Goal: Transaction & Acquisition: Download file/media

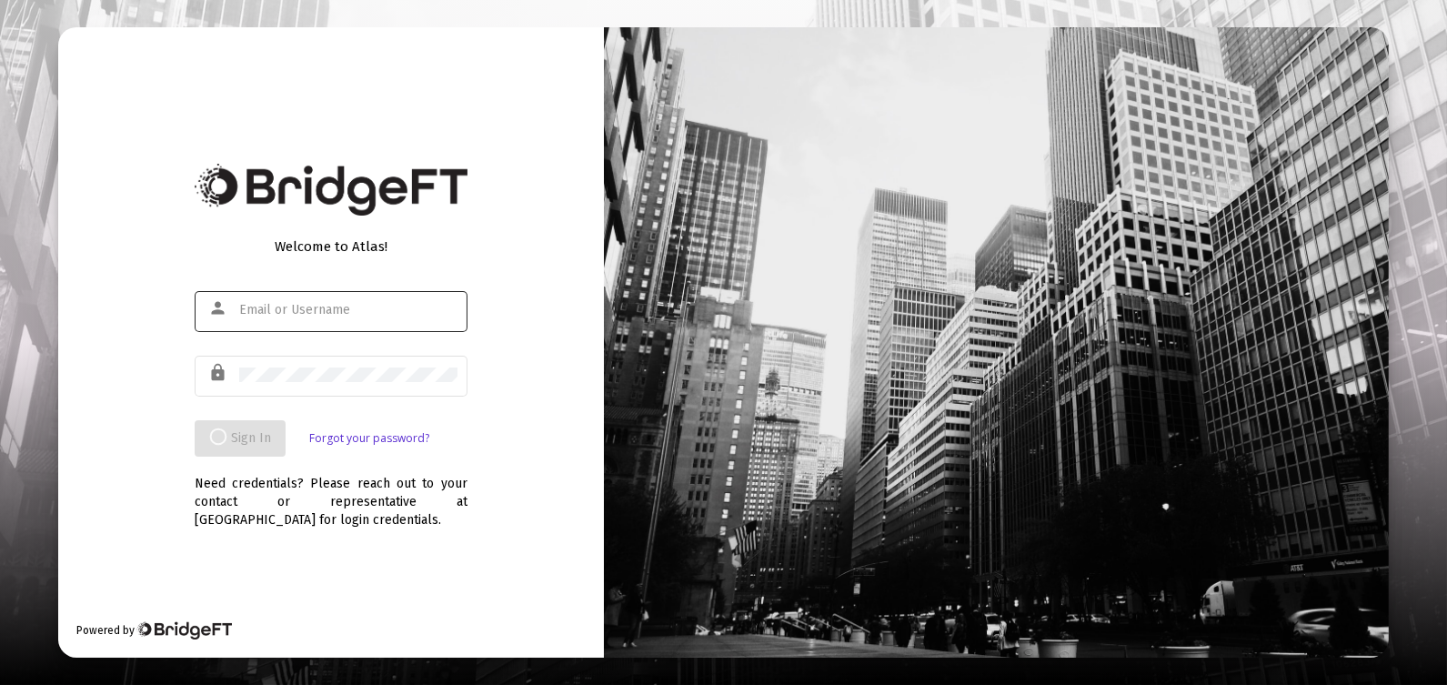
click at [257, 321] on div at bounding box center [348, 309] width 218 height 45
click at [261, 316] on input "text" at bounding box center [348, 310] width 218 height 15
type input "[EMAIL_ADDRESS][DOMAIN_NAME]"
click at [275, 362] on div at bounding box center [348, 374] width 218 height 45
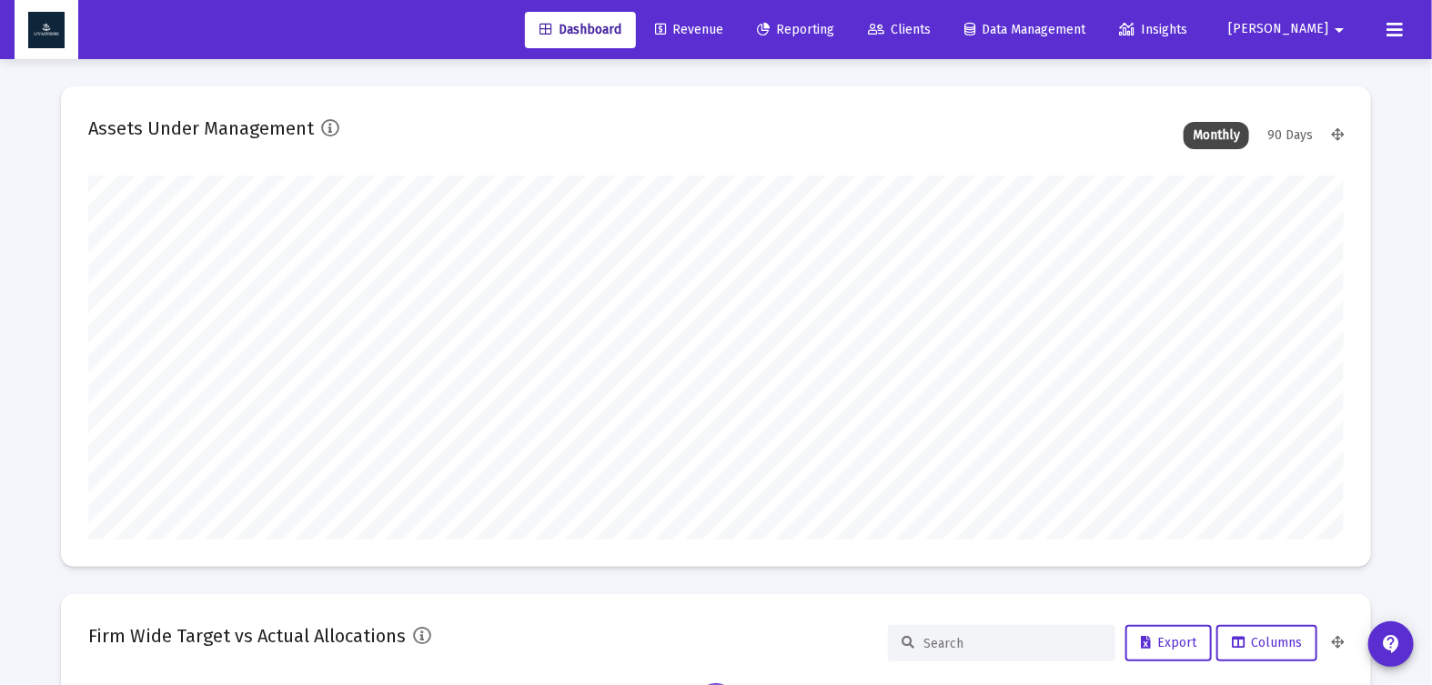
scroll to position [364, 1255]
type input "[DATE]"
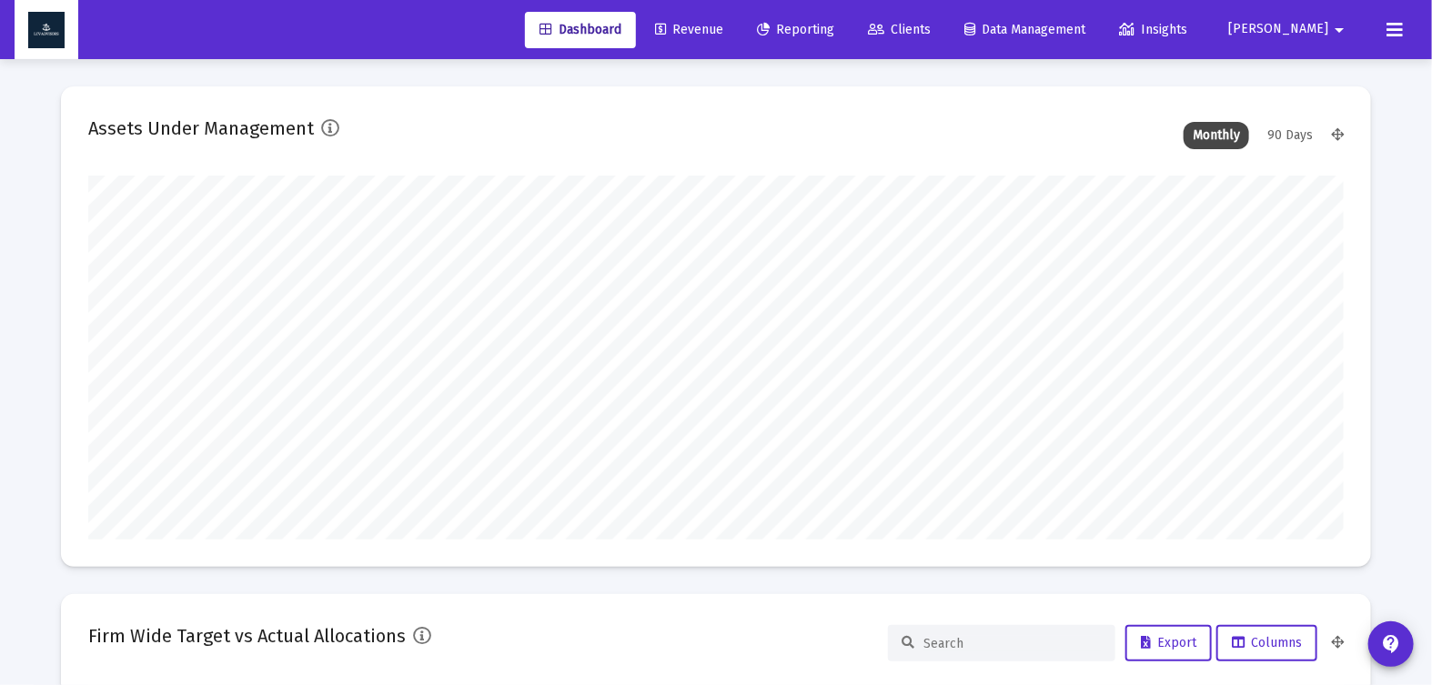
click at [834, 32] on span "Reporting" at bounding box center [795, 29] width 77 height 15
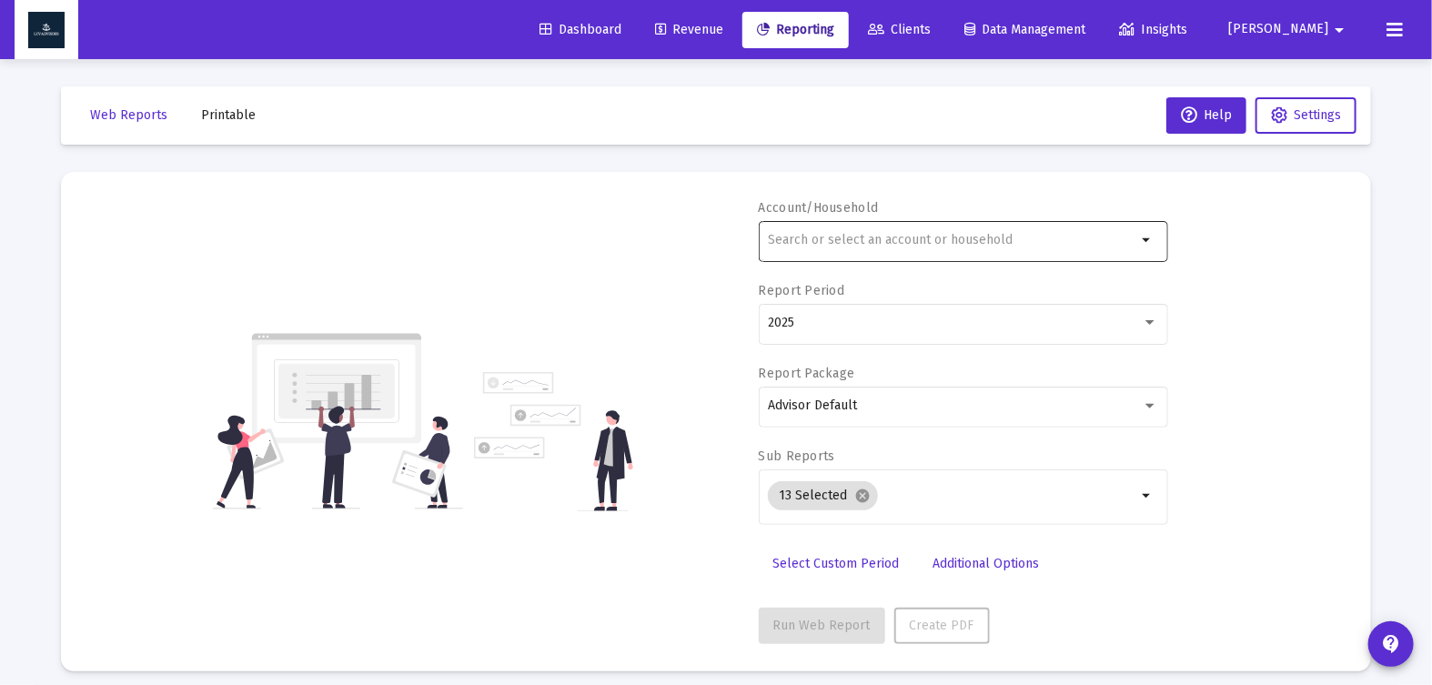
click at [880, 254] on div at bounding box center [952, 239] width 368 height 45
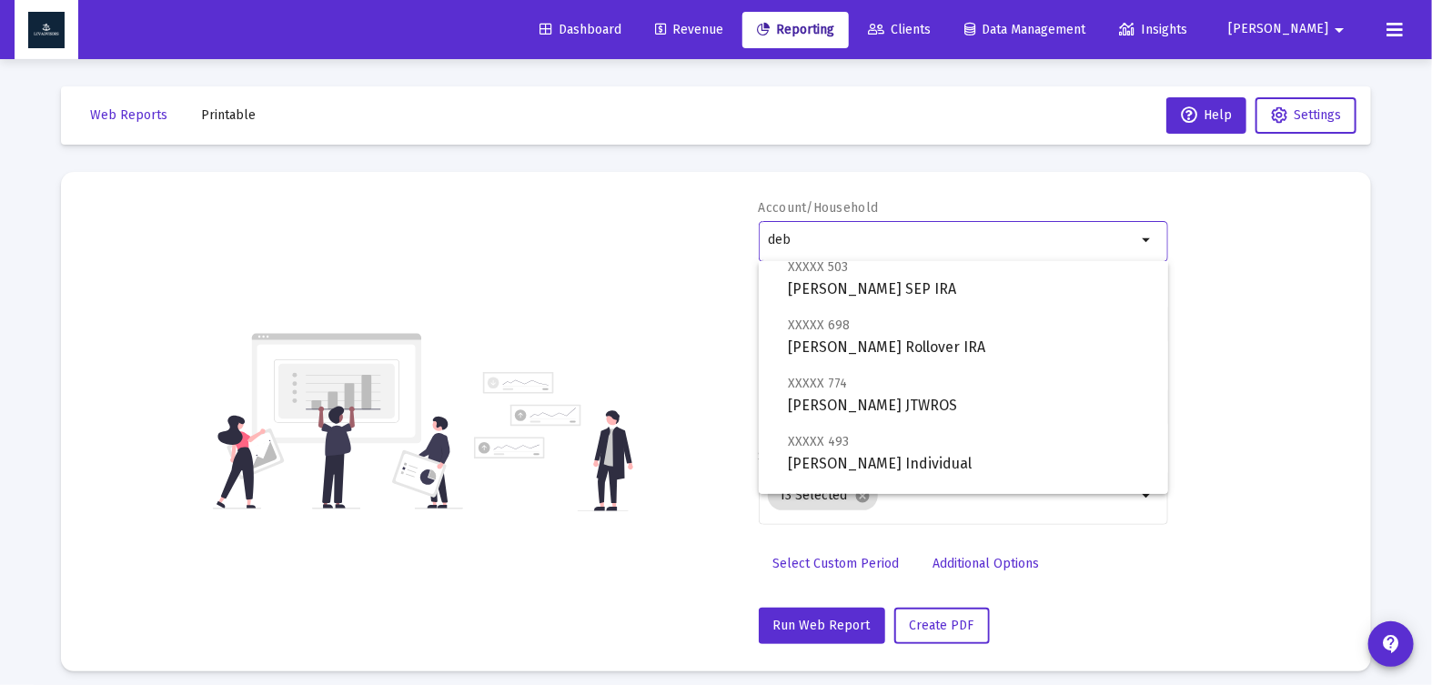
scroll to position [50, 0]
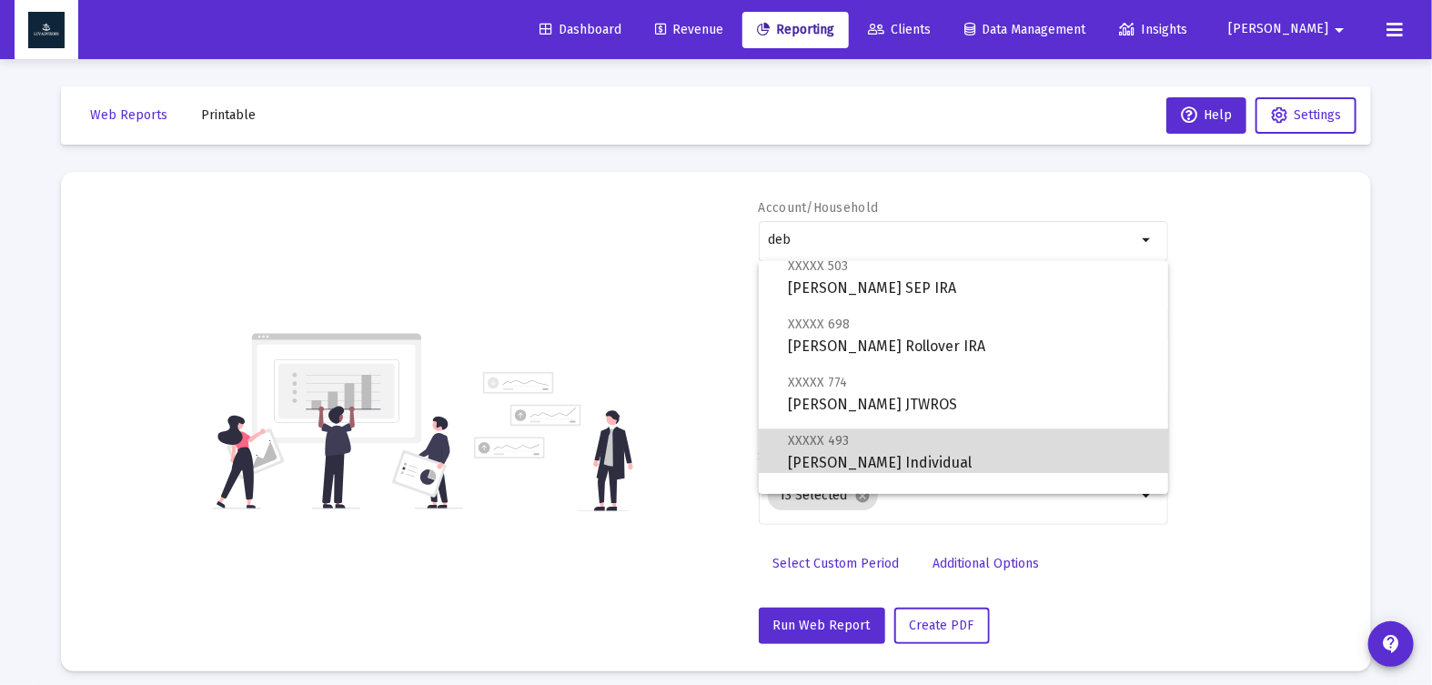
click at [1044, 446] on span "XXXXX 493 [PERSON_NAME] Individual" at bounding box center [971, 451] width 366 height 45
type input "[PERSON_NAME] Individual"
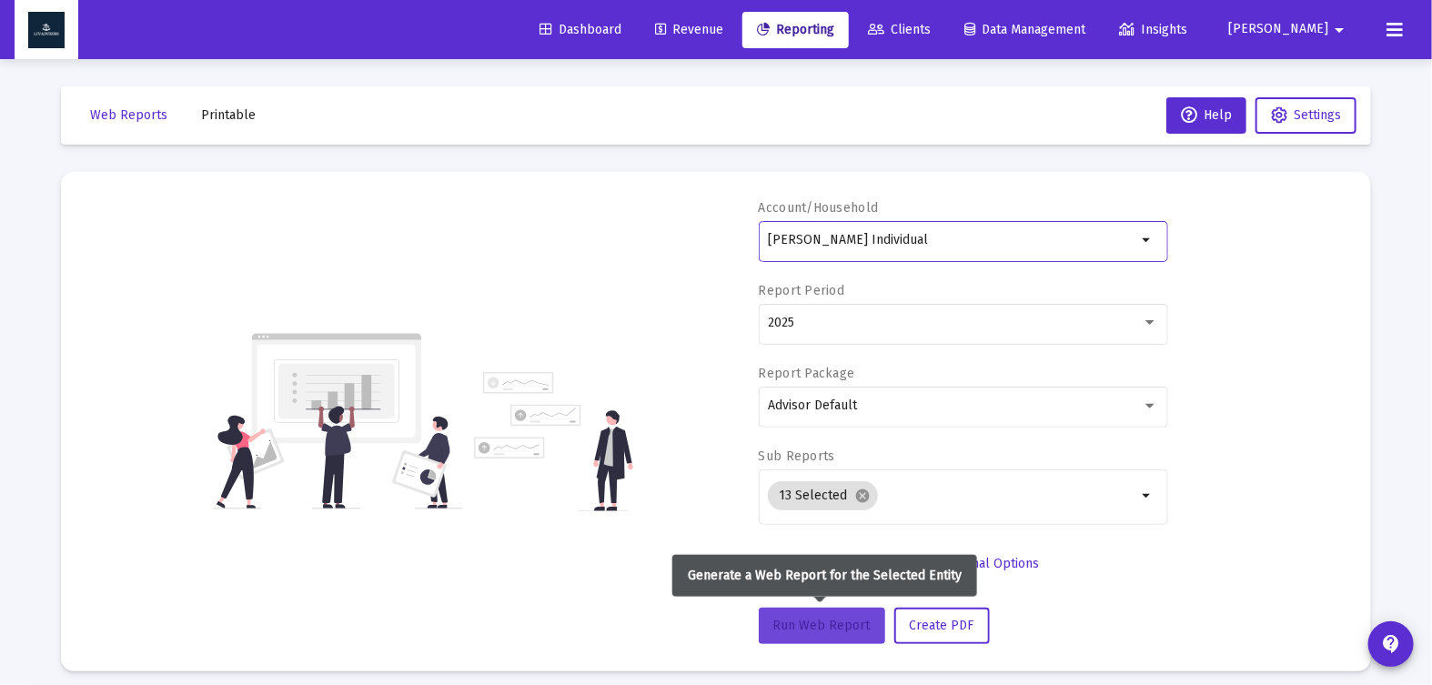
click at [822, 618] on span "Run Web Report" at bounding box center [821, 625] width 97 height 15
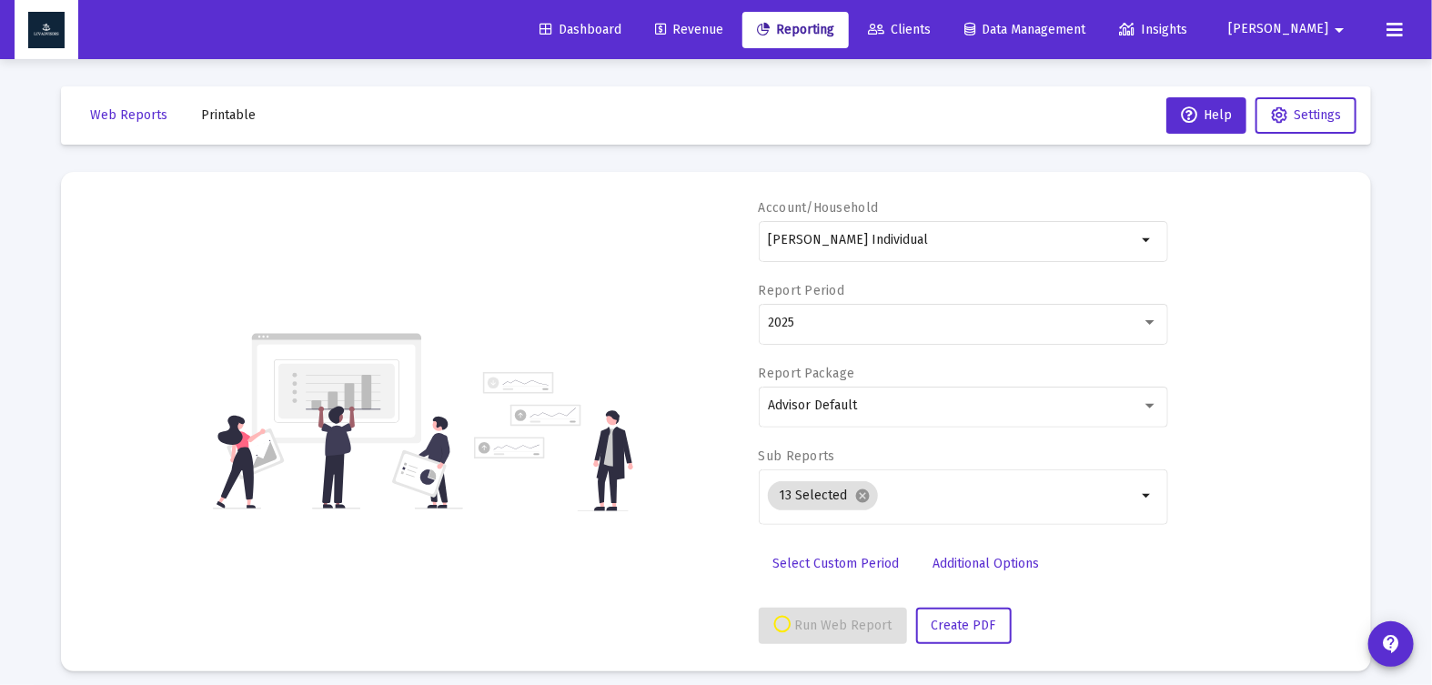
select select "View all"
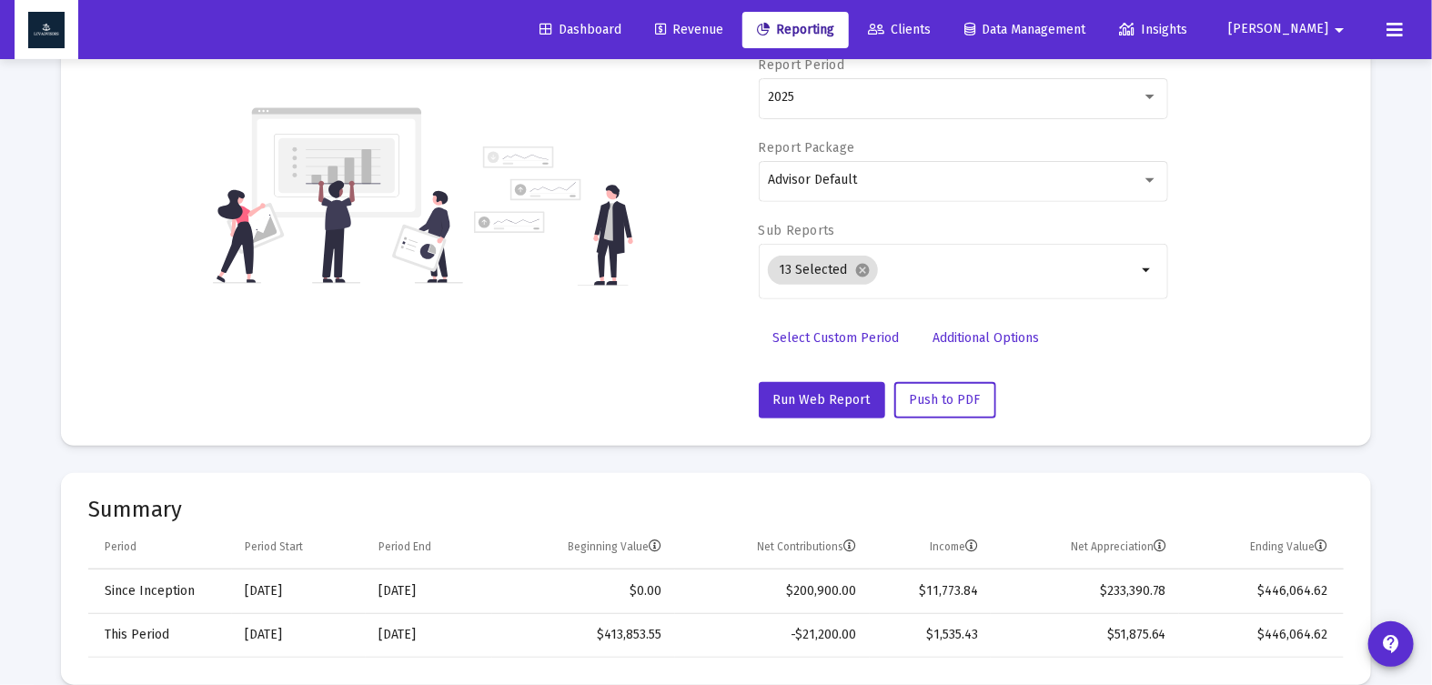
scroll to position [0, 0]
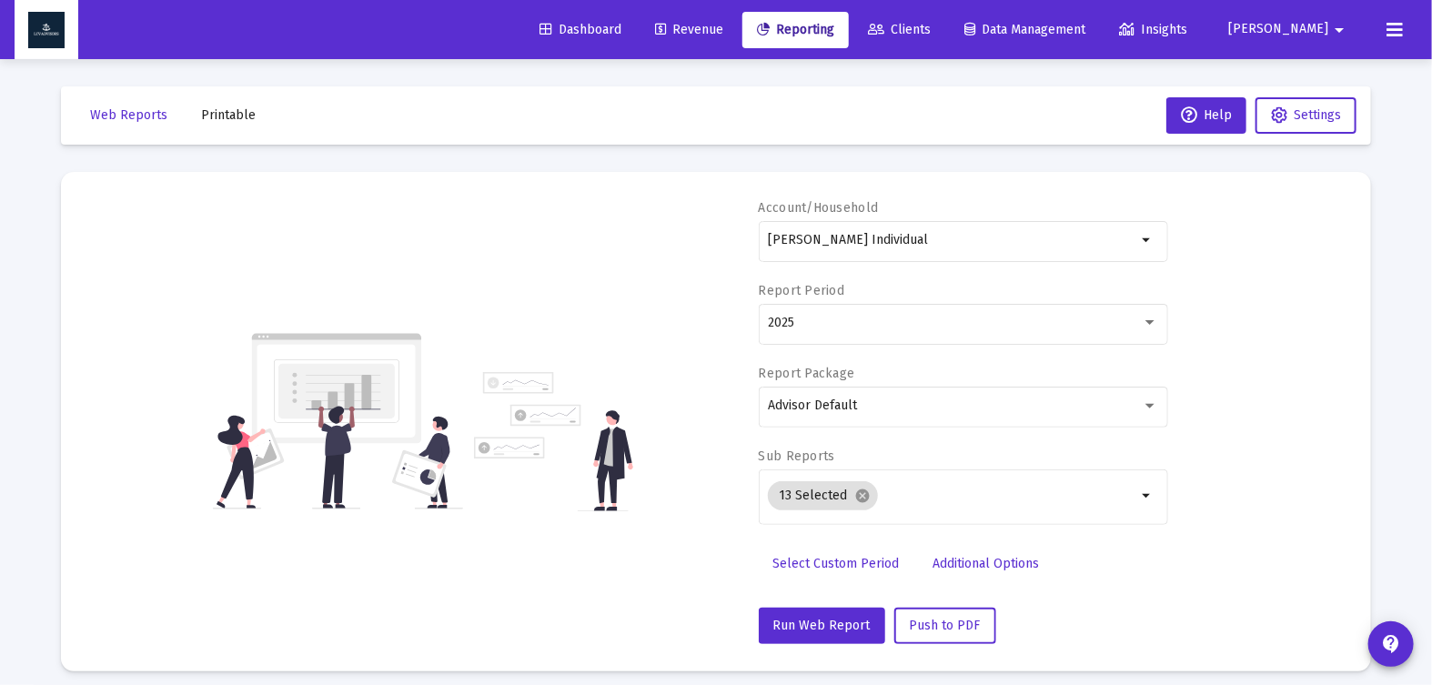
click at [1002, 568] on span "Additional Options" at bounding box center [986, 563] width 106 height 15
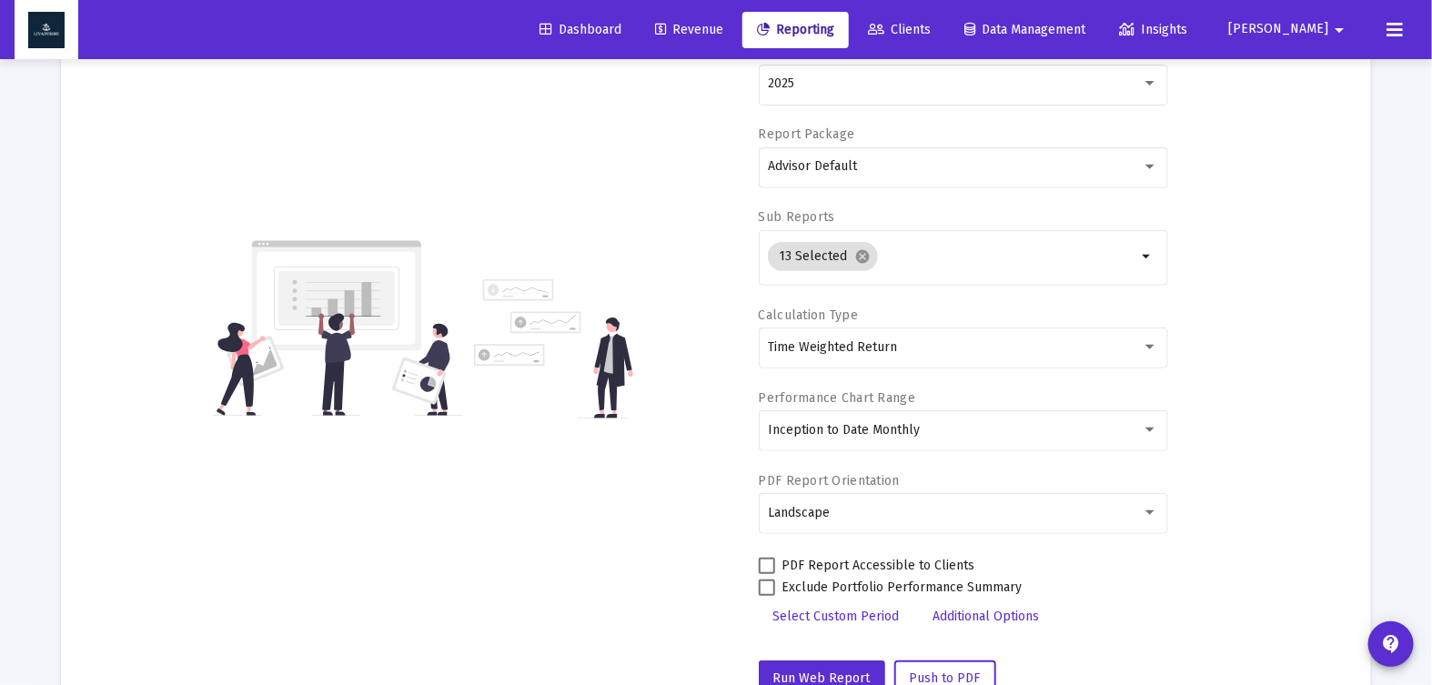
scroll to position [203, 0]
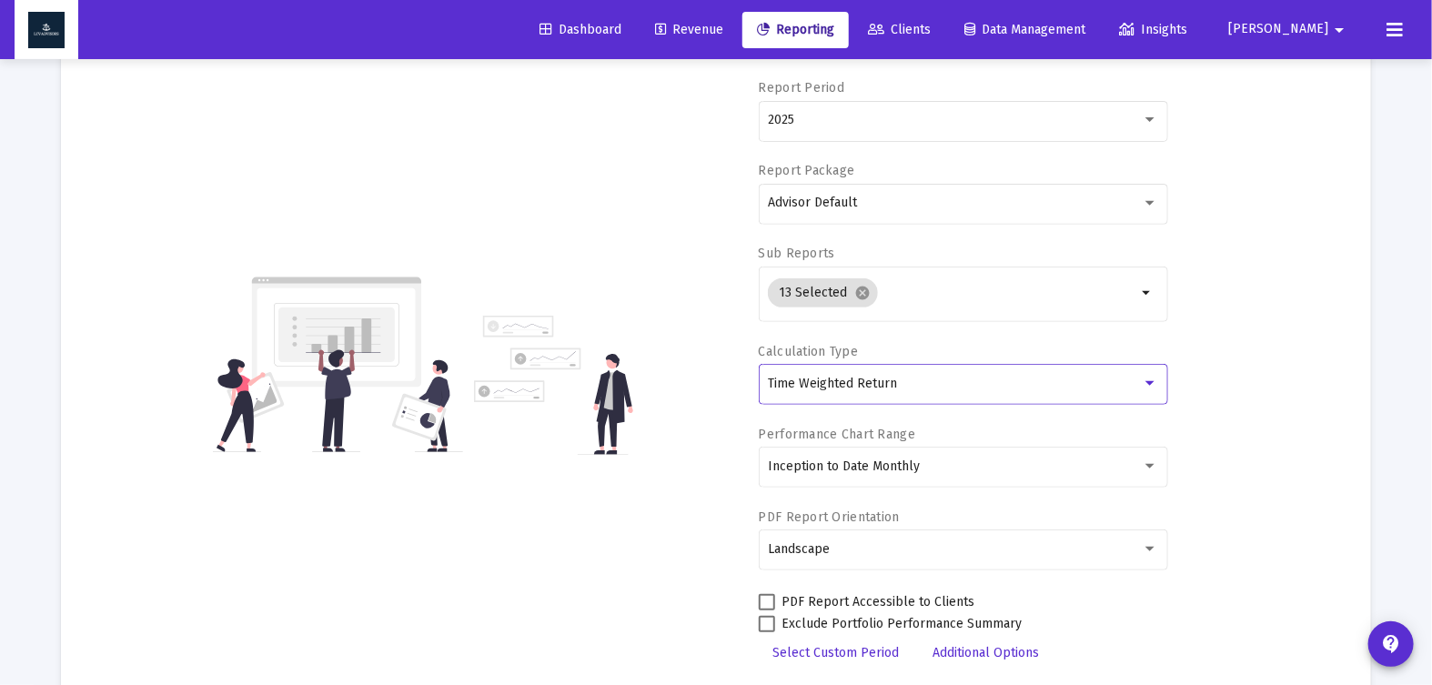
click at [1131, 384] on div "Time Weighted Return" at bounding box center [955, 384] width 374 height 15
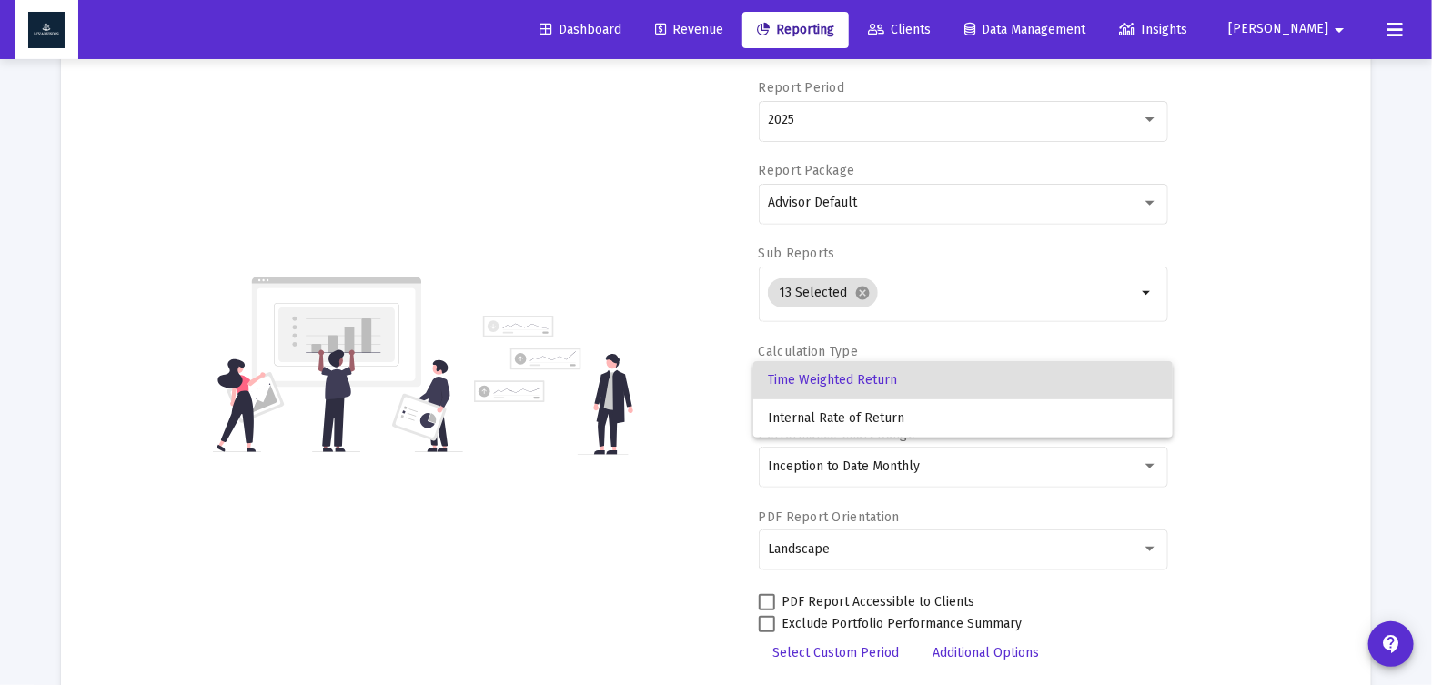
click at [1068, 388] on span "Time Weighted Return" at bounding box center [963, 380] width 390 height 38
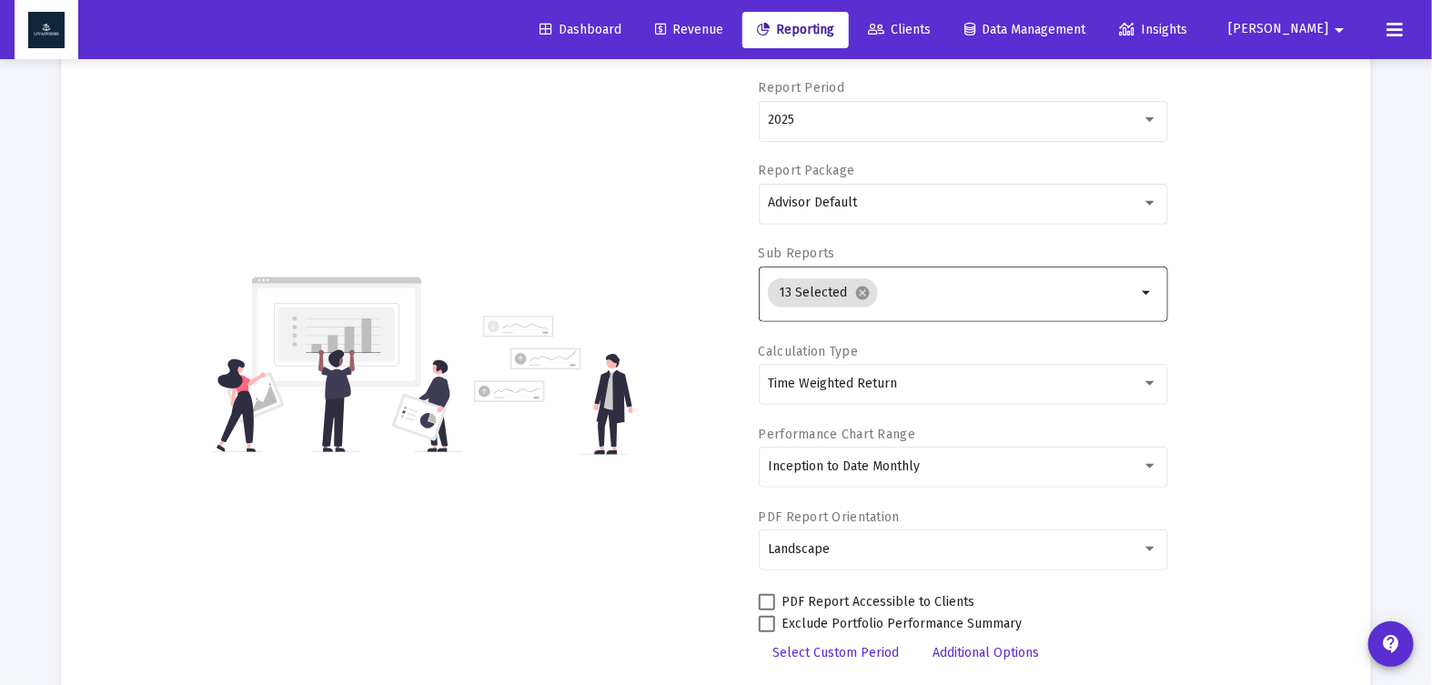
click at [1144, 289] on mat-icon "arrow_drop_down" at bounding box center [1147, 293] width 22 height 22
click at [1145, 289] on mat-icon "arrow_drop_down" at bounding box center [1147, 293] width 22 height 22
click at [1221, 270] on div "Account/Household [PERSON_NAME] Individual arrow_drop_down Report Period 2025 R…" at bounding box center [715, 364] width 1255 height 737
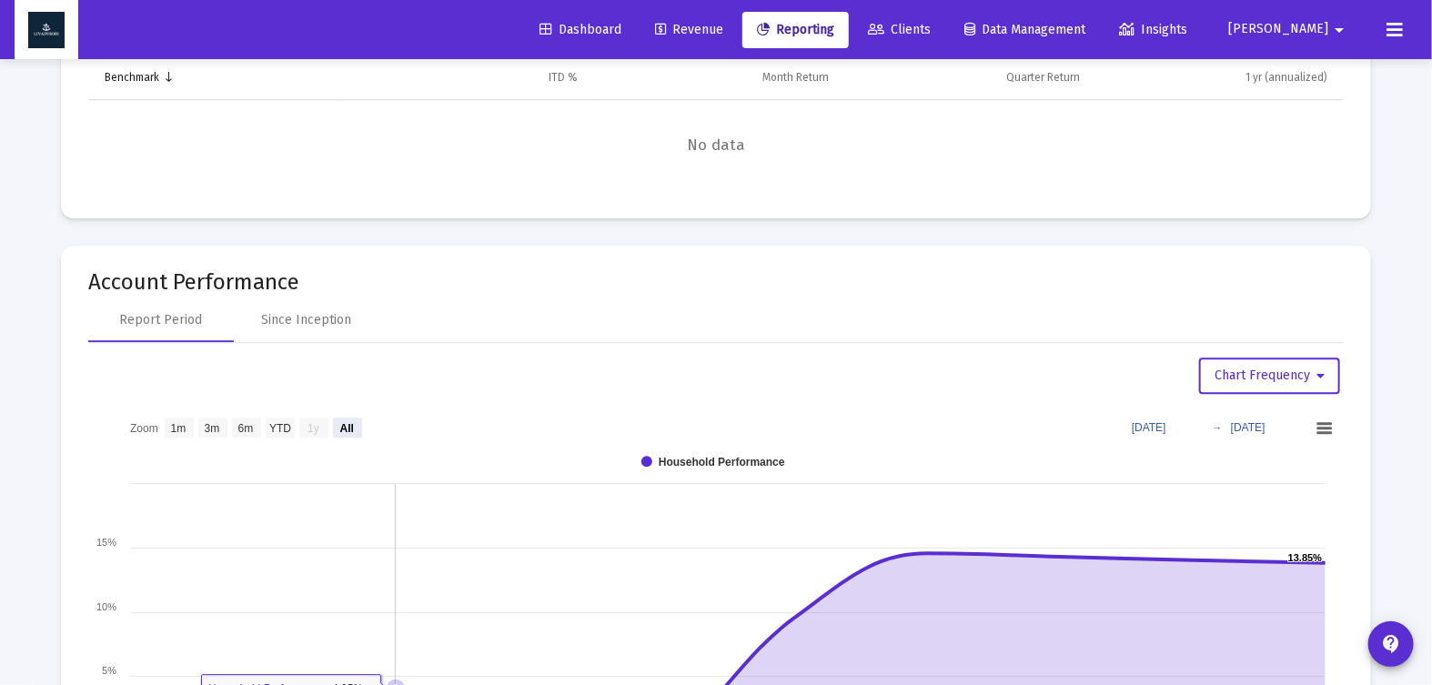
scroll to position [2129, 0]
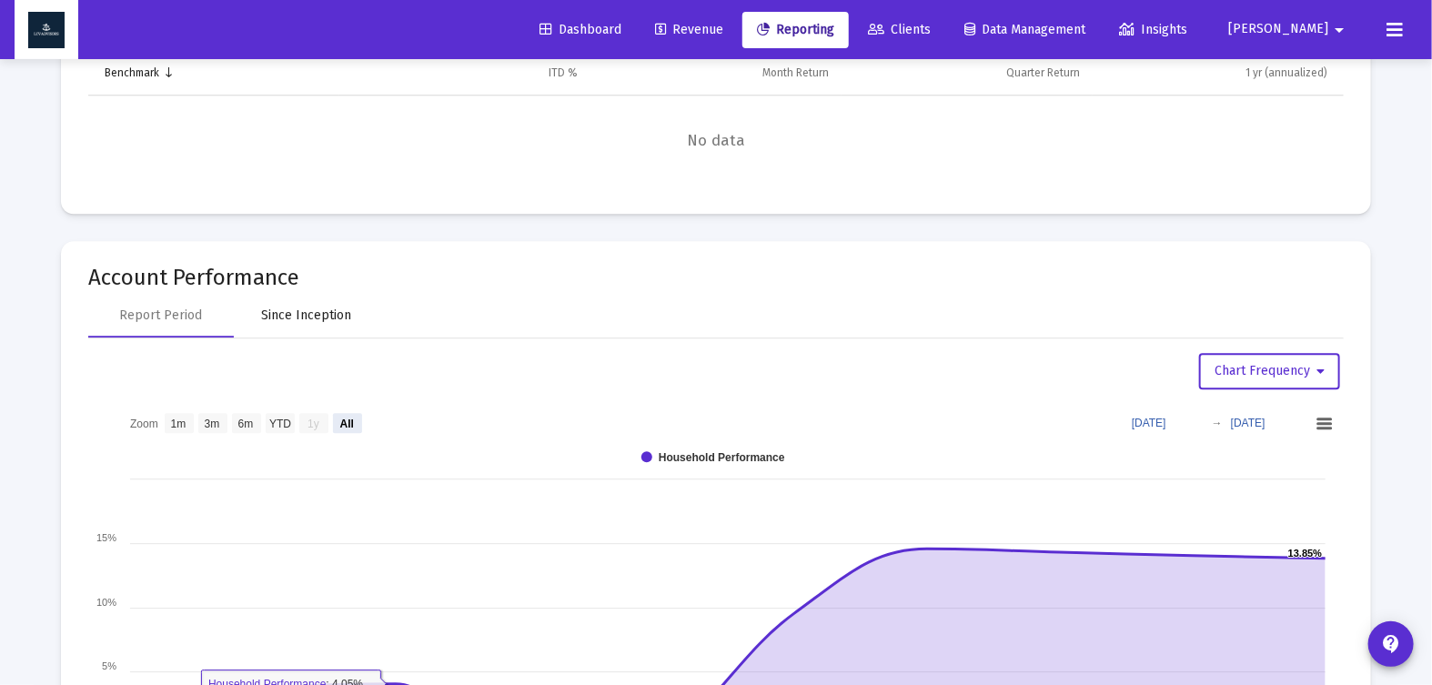
click at [341, 312] on div "Since Inception" at bounding box center [307, 316] width 90 height 18
select select "View all"
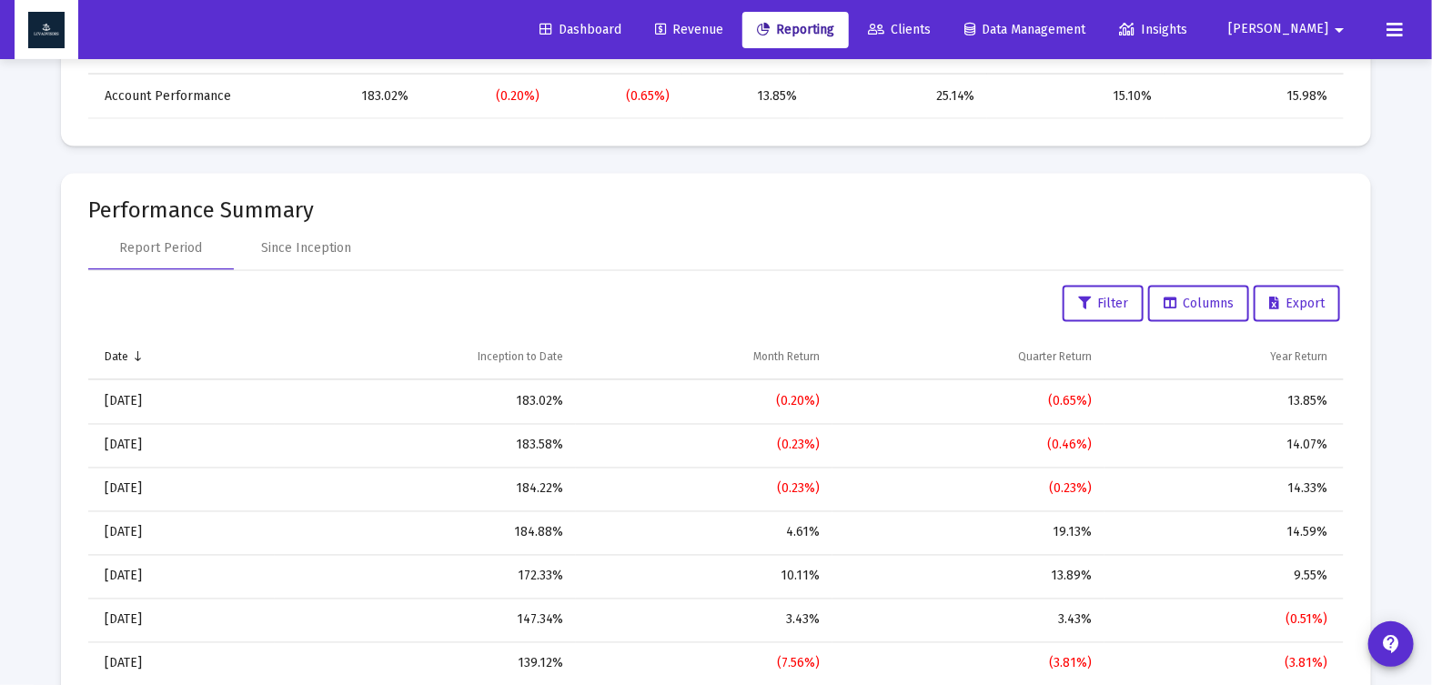
scroll to position [441, 0]
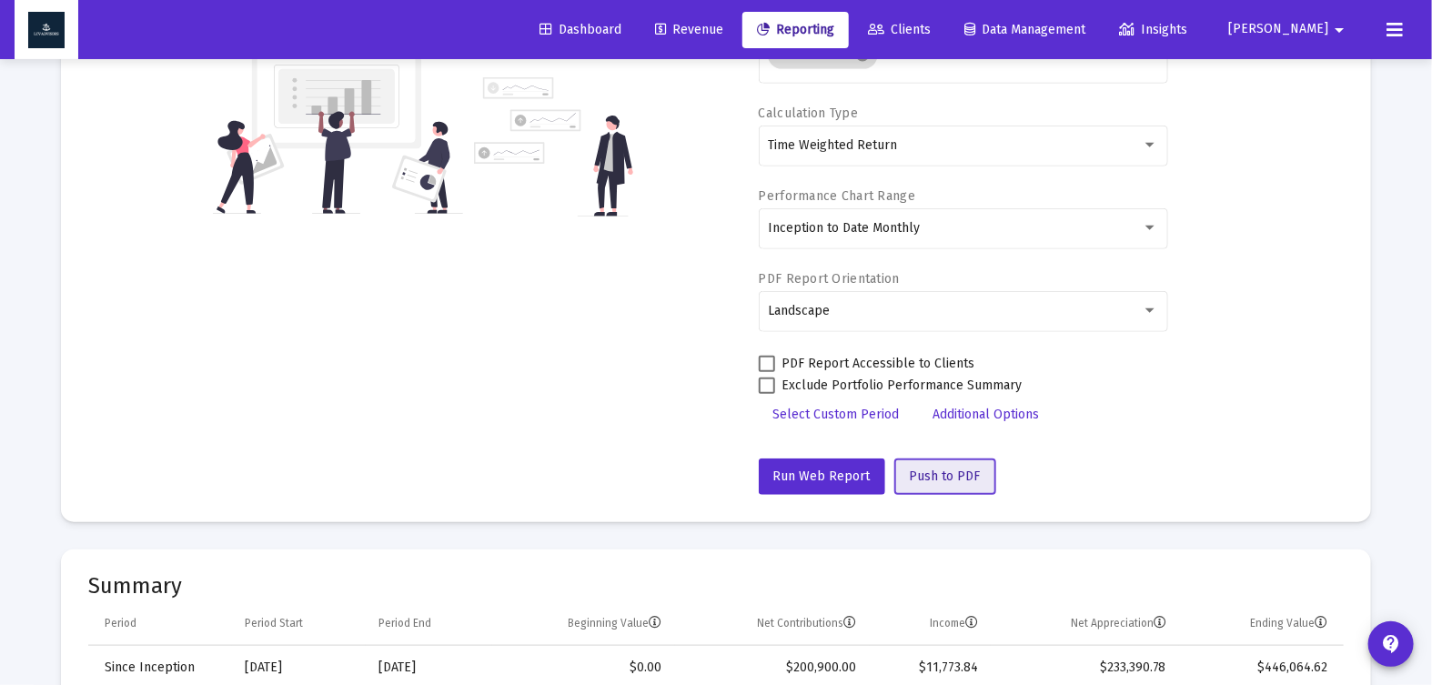
click at [942, 476] on span "Push to PDF" at bounding box center [945, 475] width 71 height 15
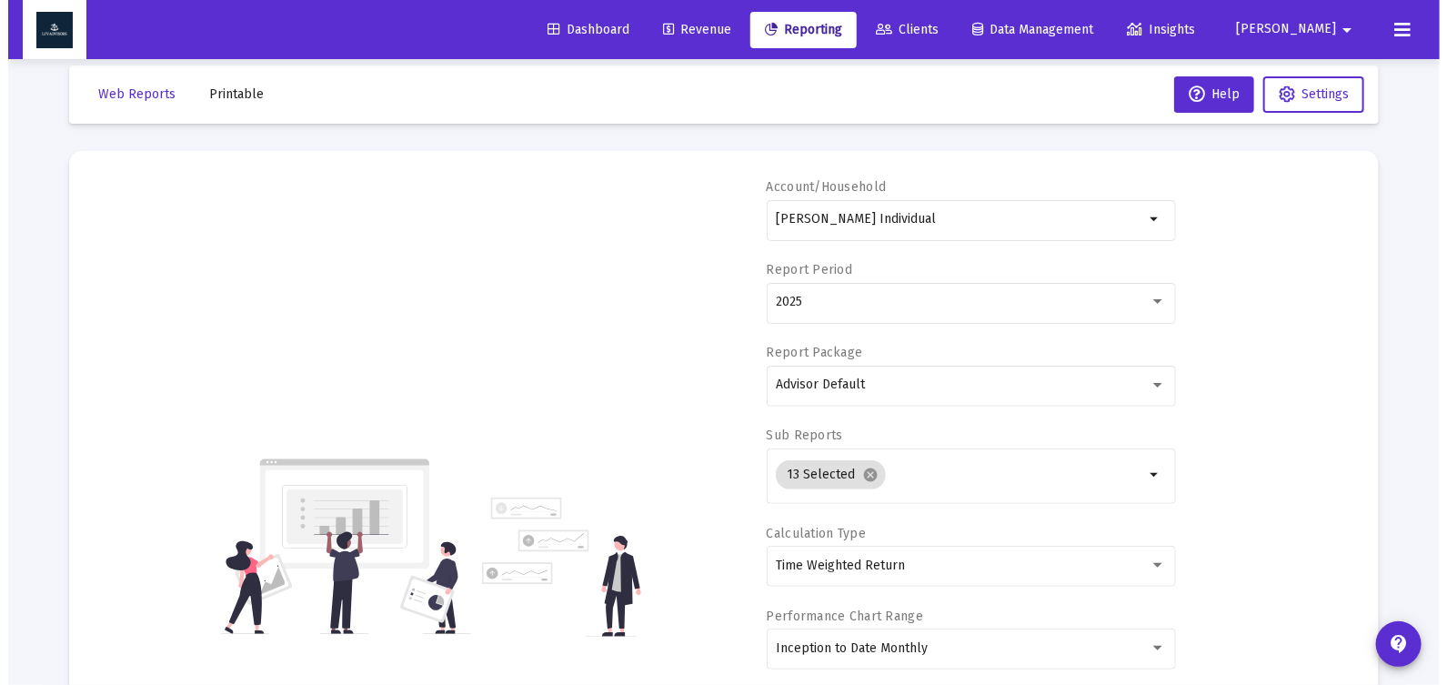
scroll to position [0, 0]
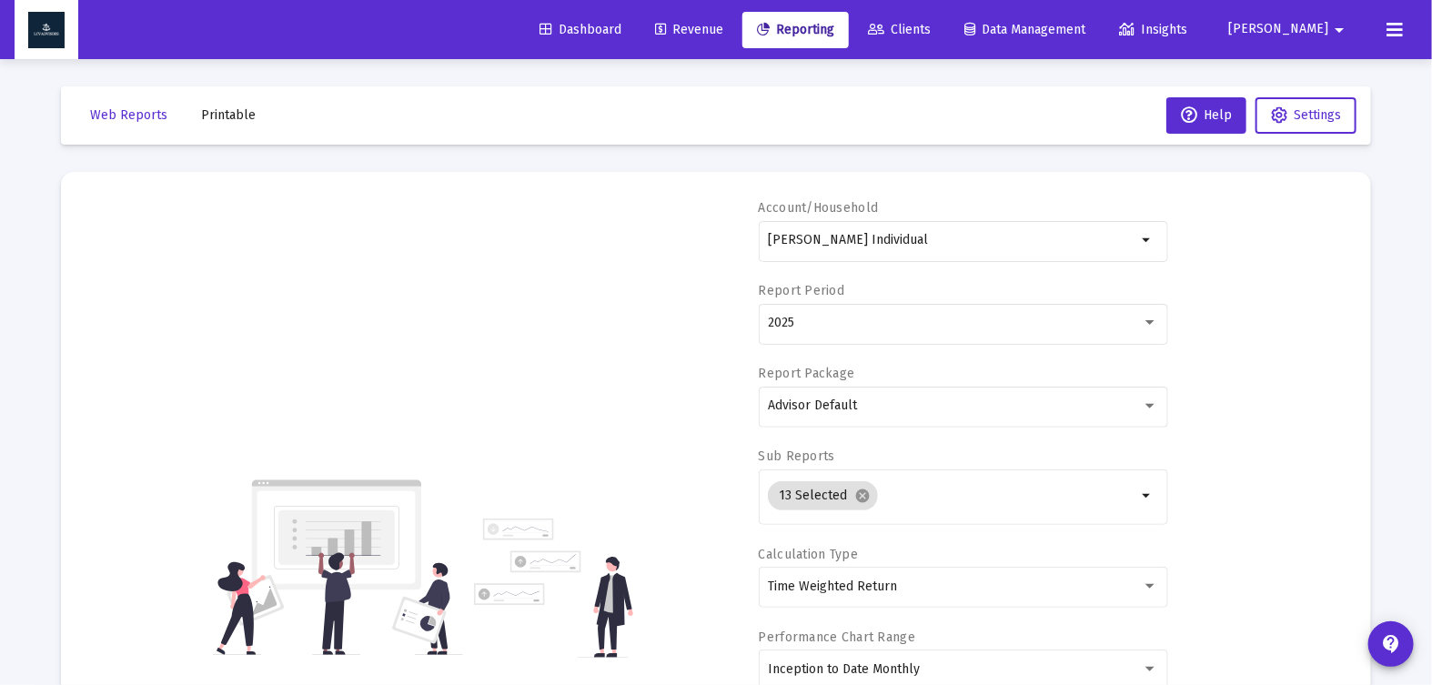
click at [230, 116] on span "Printable" at bounding box center [228, 114] width 55 height 15
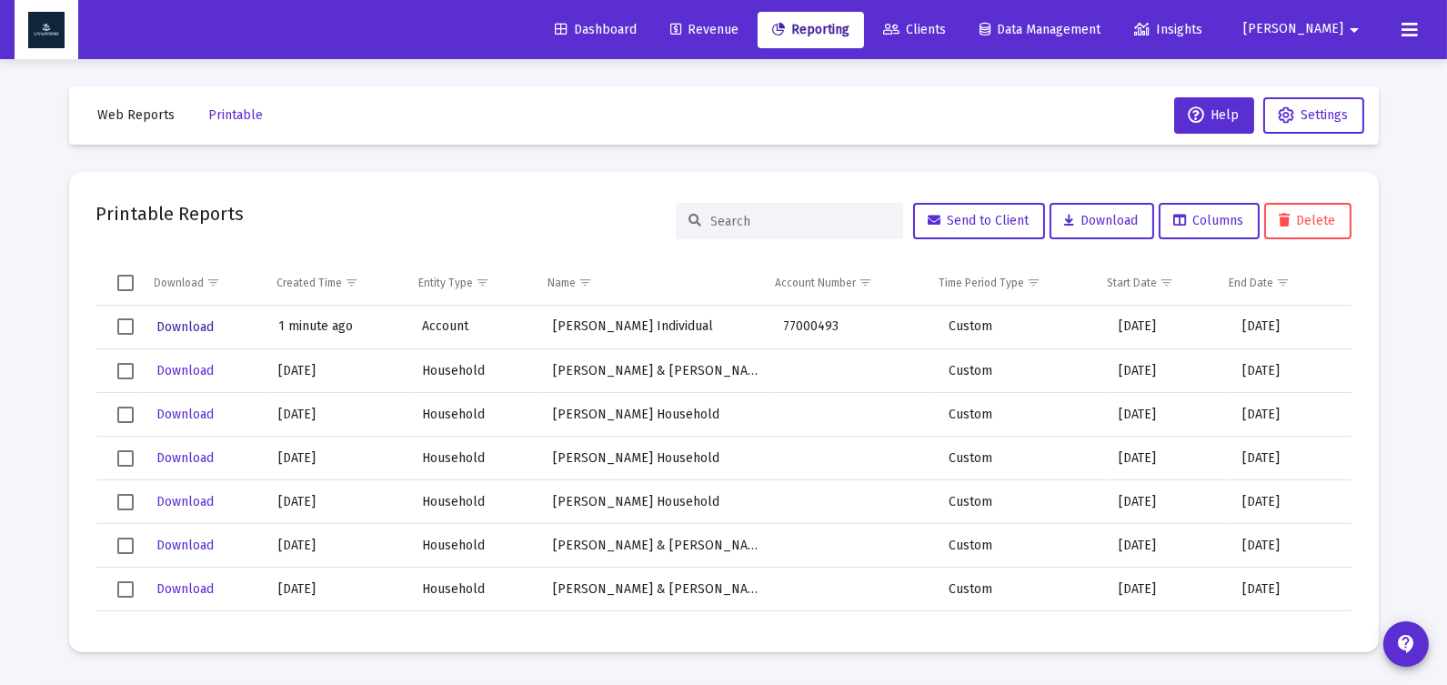
click at [196, 327] on span "Download" at bounding box center [184, 326] width 57 height 15
